Goal: Transaction & Acquisition: Purchase product/service

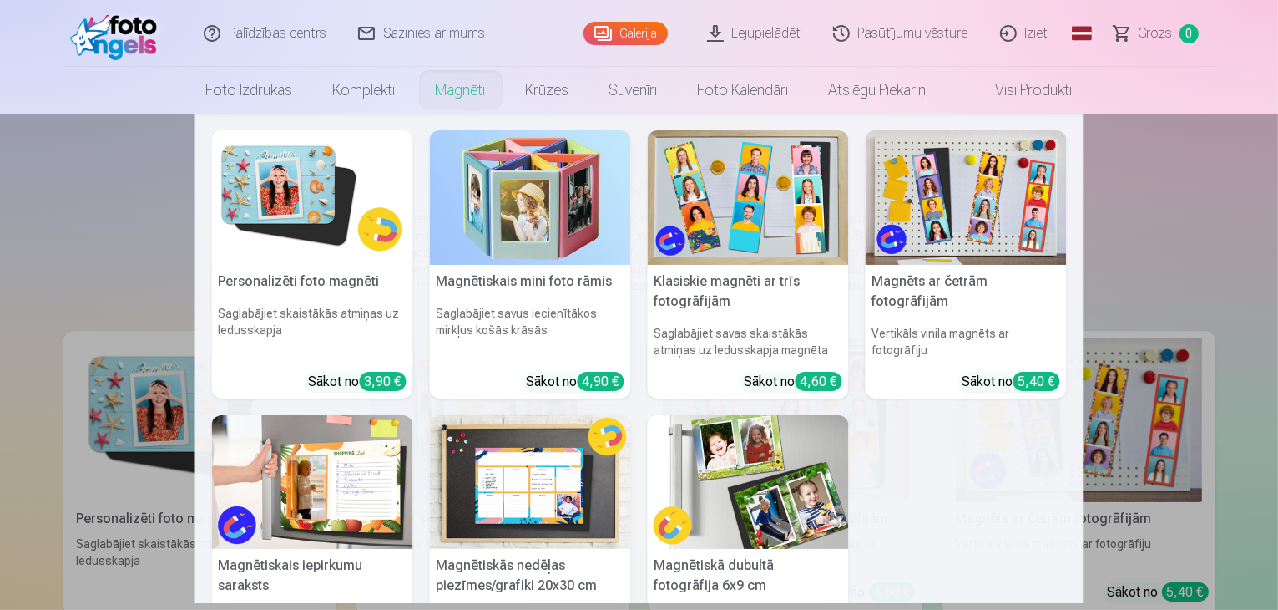
click at [458, 91] on link "Magnēti" at bounding box center [461, 90] width 90 height 47
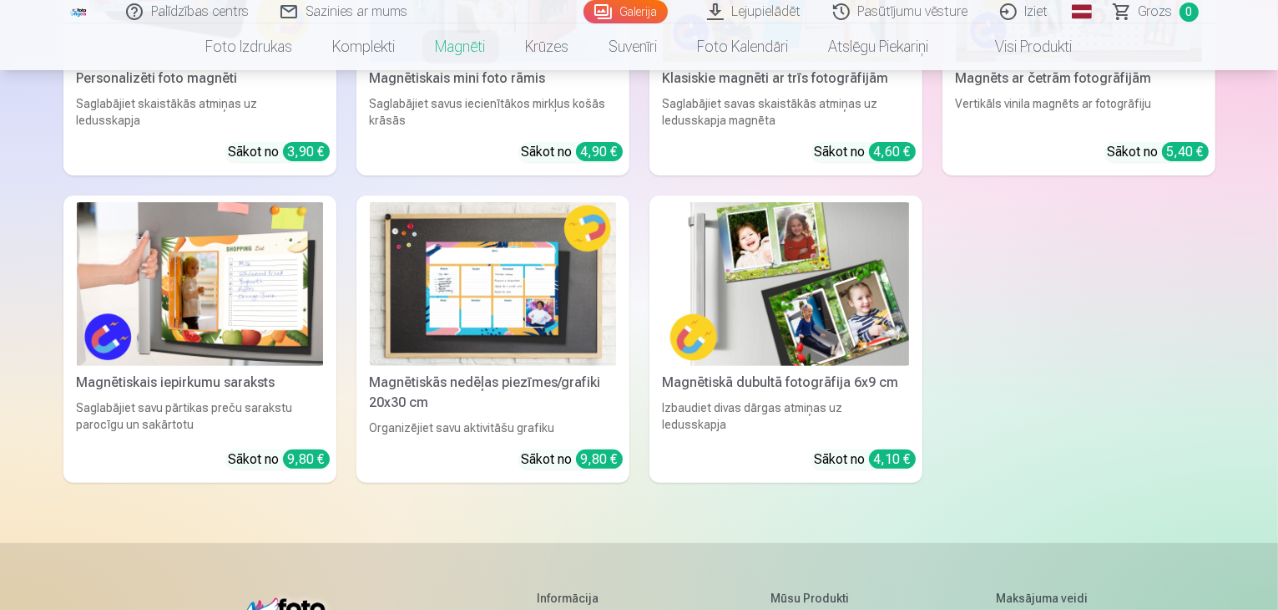
scroll to position [585, 0]
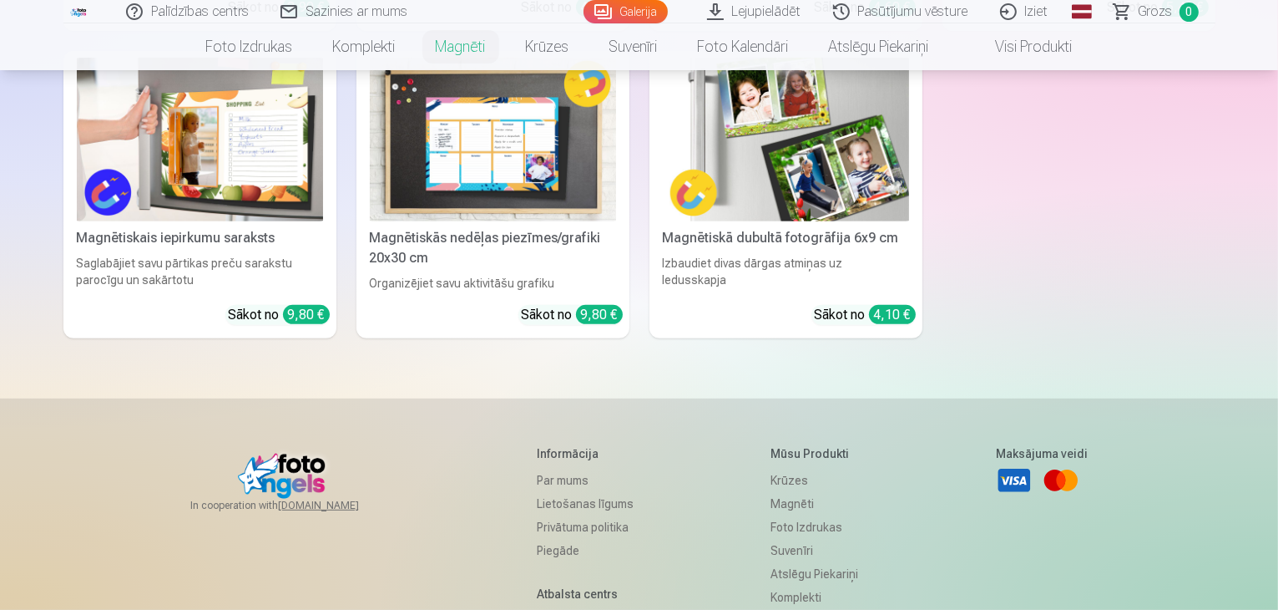
click at [855, 204] on img at bounding box center [786, 140] width 246 height 165
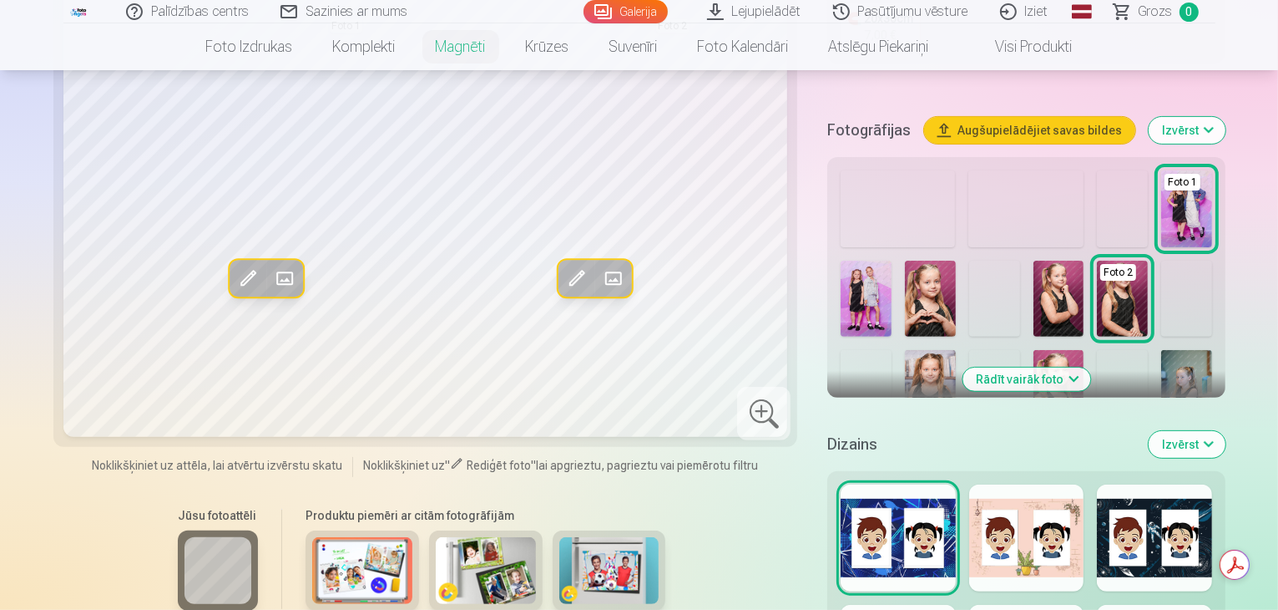
scroll to position [418, 0]
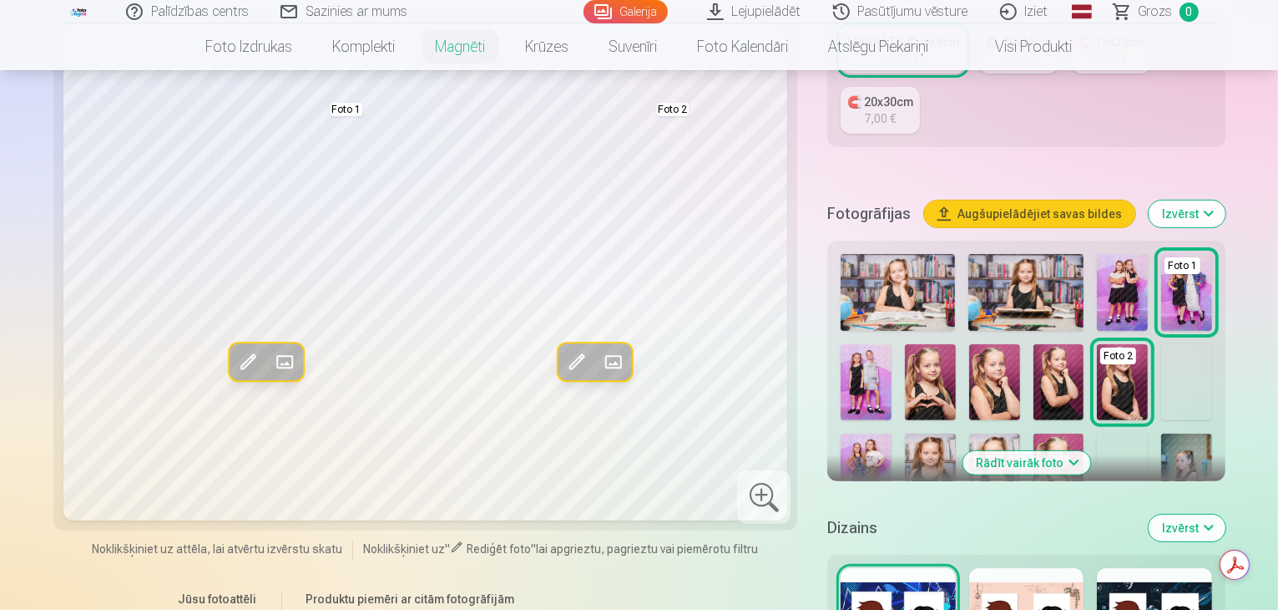
click at [1051, 451] on button "Rādīt vairāk foto" at bounding box center [1027, 462] width 128 height 23
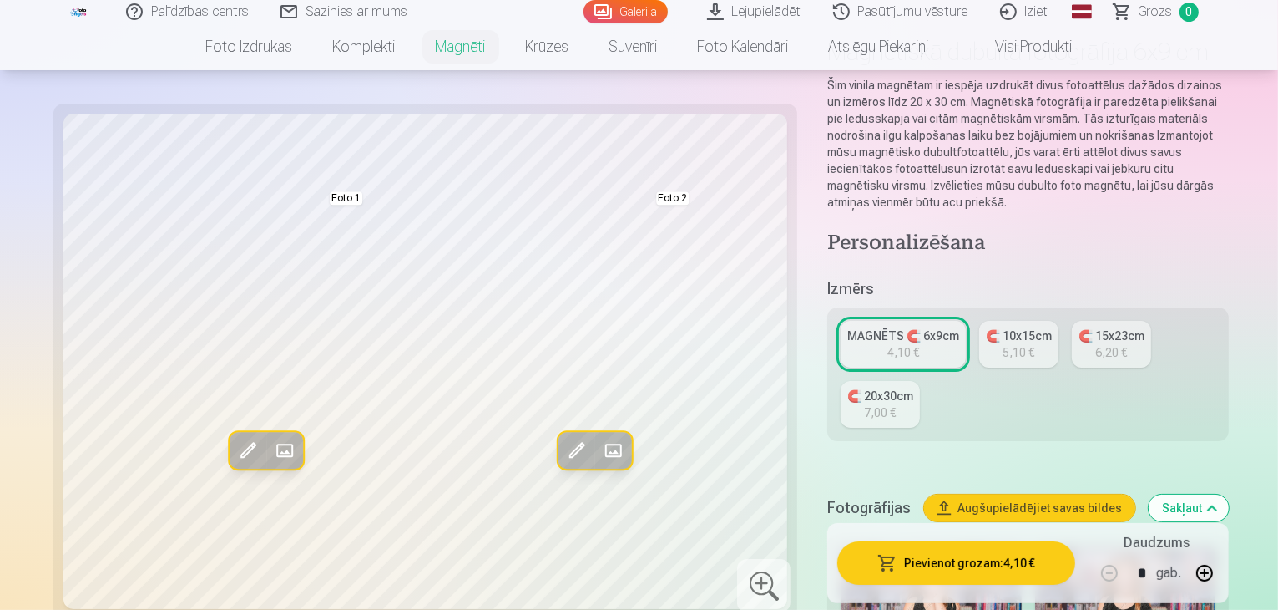
scroll to position [0, 0]
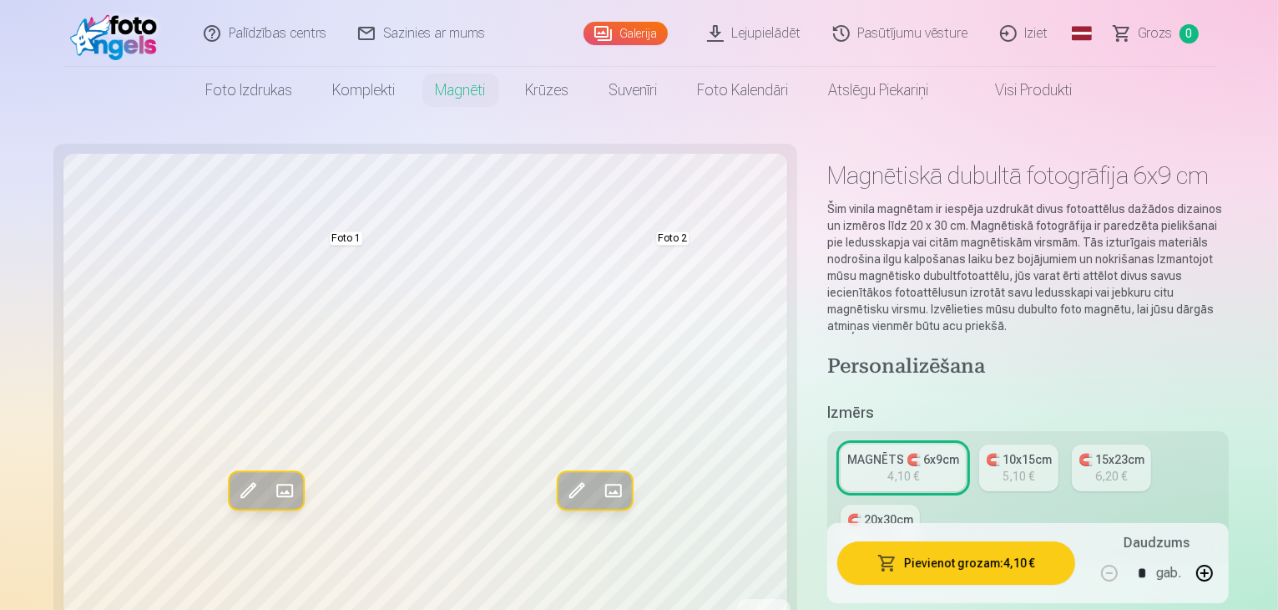
click at [881, 37] on link "Pasūtījumu vēsture" at bounding box center [901, 33] width 167 height 67
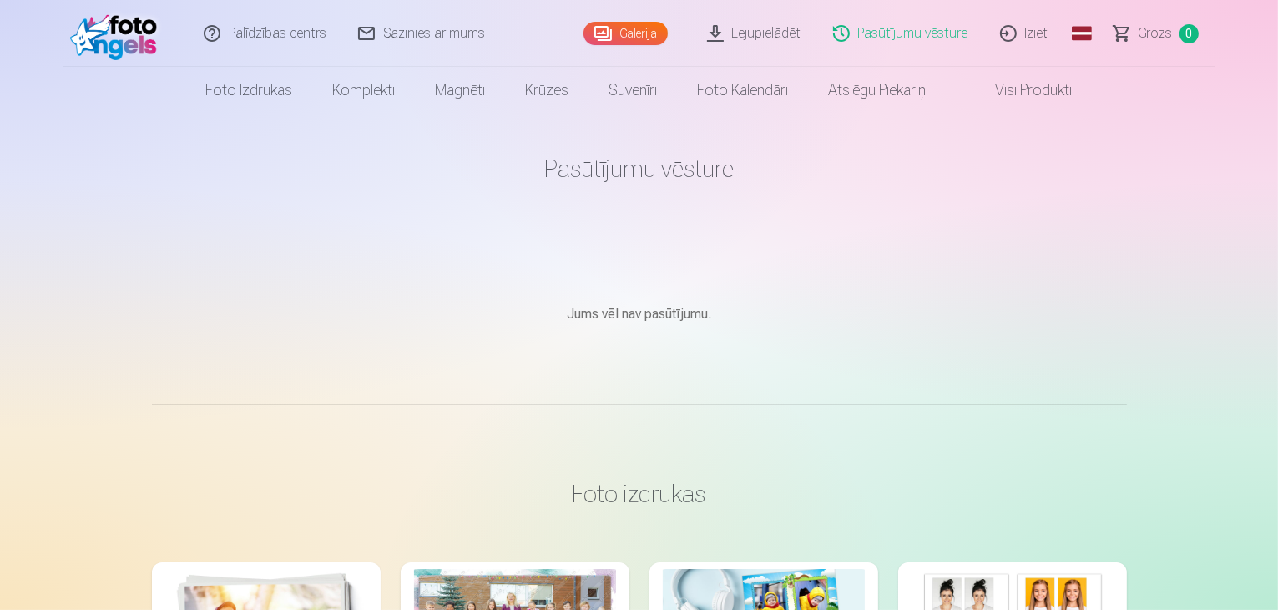
click at [1021, 98] on link "Visi produkti" at bounding box center [1021, 90] width 144 height 47
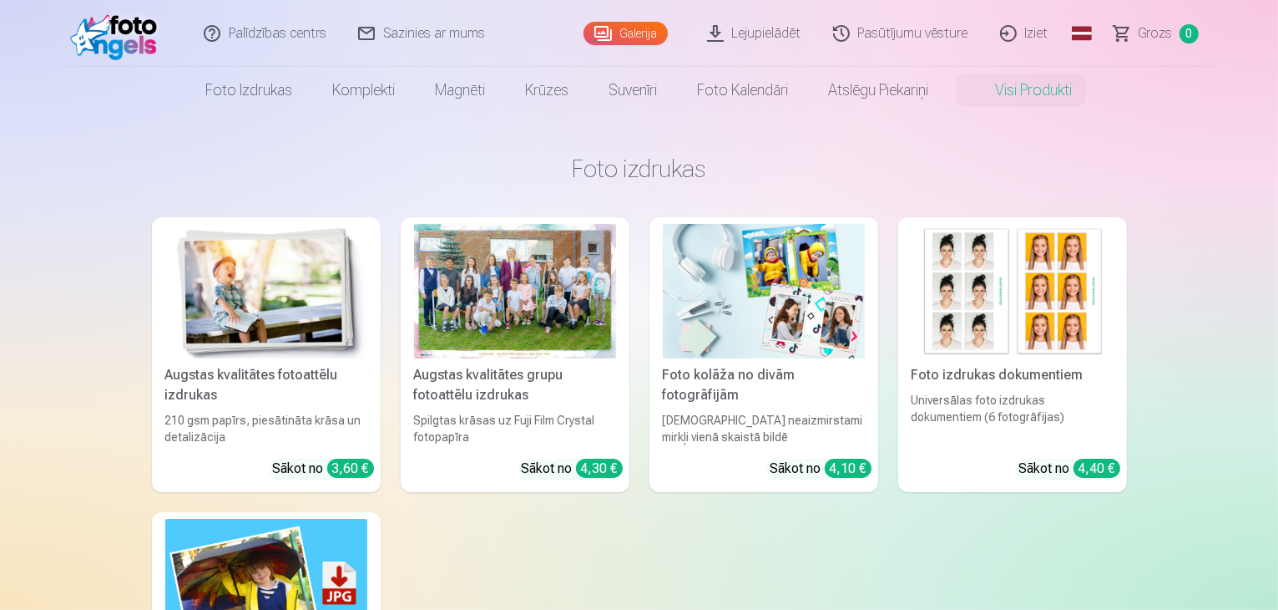
click at [601, 34] on link "Galerija" at bounding box center [626, 33] width 84 height 23
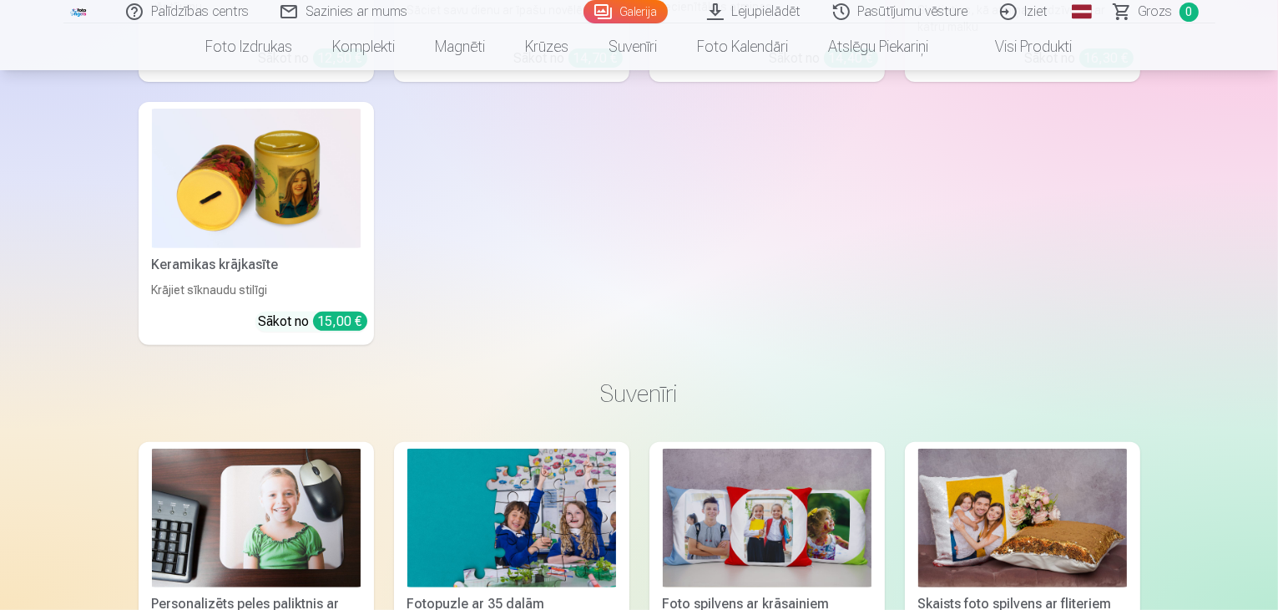
scroll to position [6681, 0]
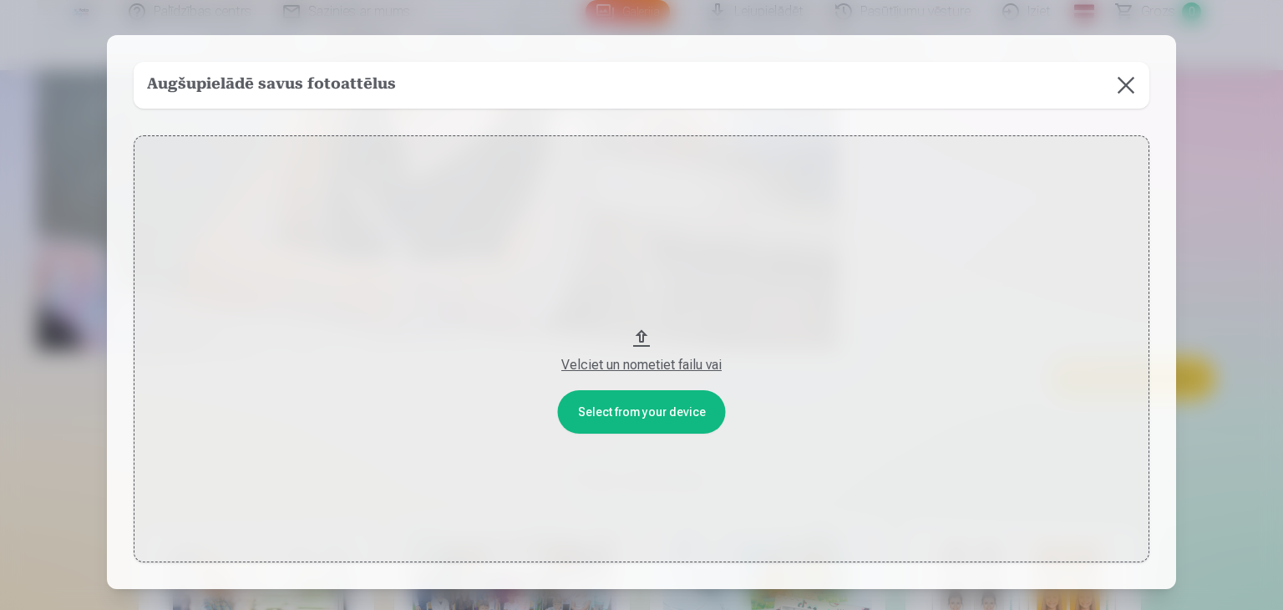
click at [667, 363] on div "Velciet un nometiet failu vai" at bounding box center [641, 365] width 982 height 20
click at [1121, 89] on button at bounding box center [1125, 85] width 47 height 47
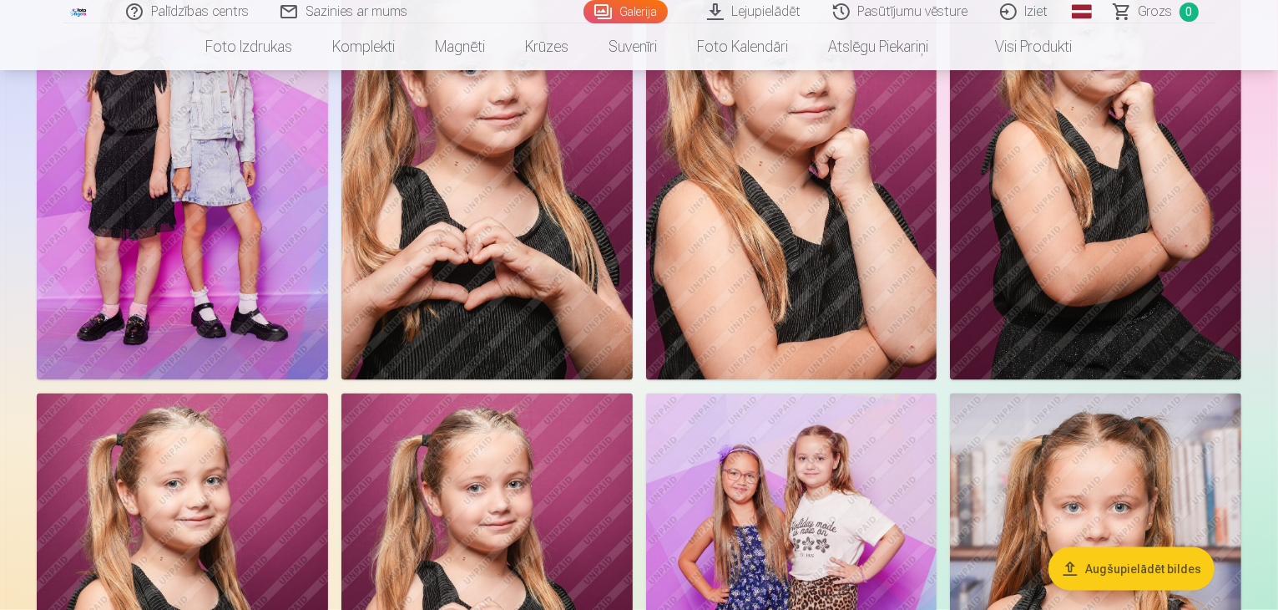
scroll to position [2275, 0]
